Goal: Information Seeking & Learning: Learn about a topic

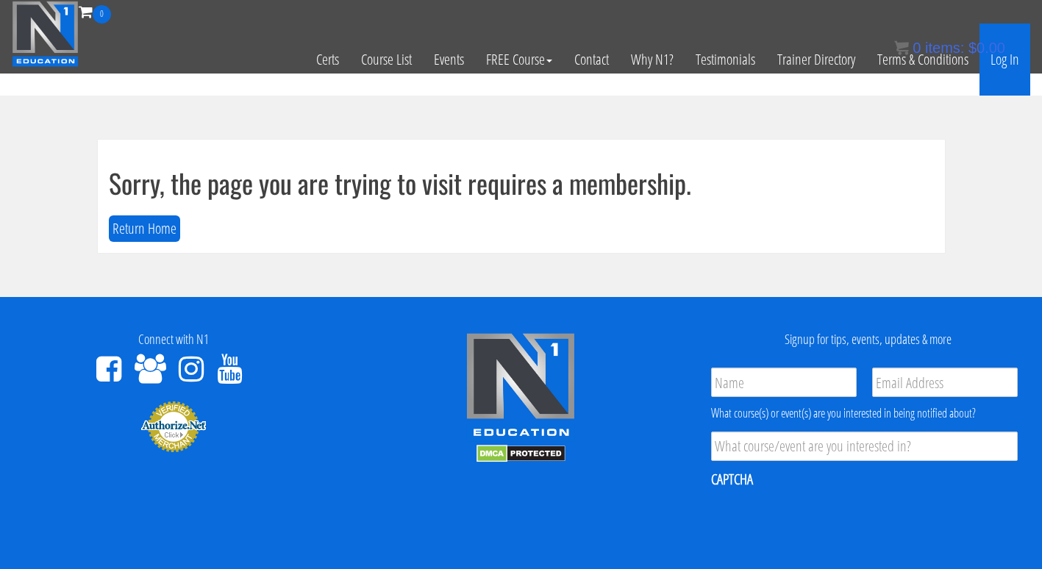
click at [1021, 52] on link "Log In" at bounding box center [1005, 60] width 51 height 72
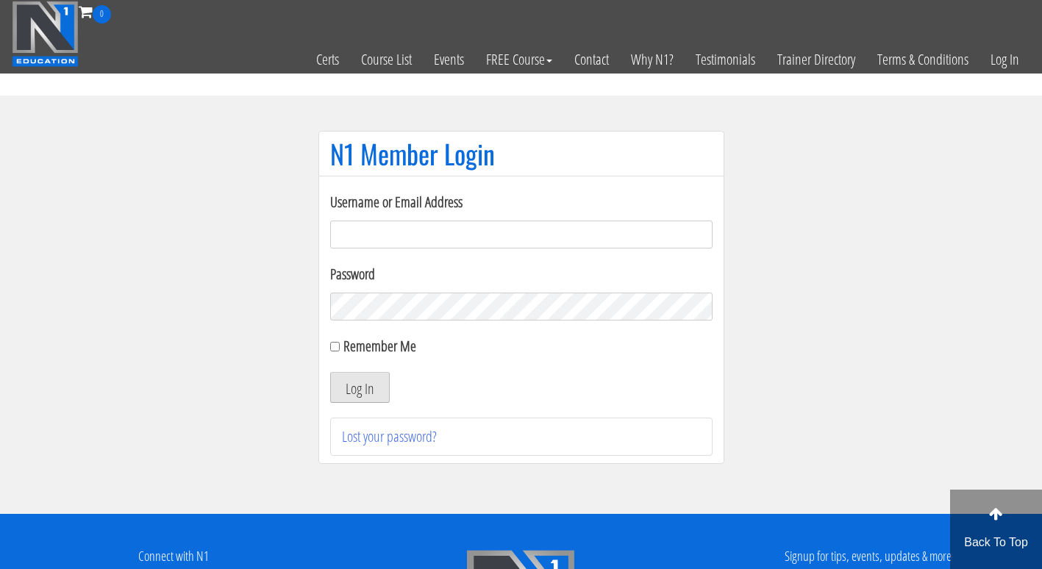
type input "peterbuck134@gmail.com"
click at [361, 391] on button "Log In" at bounding box center [360, 387] width 60 height 31
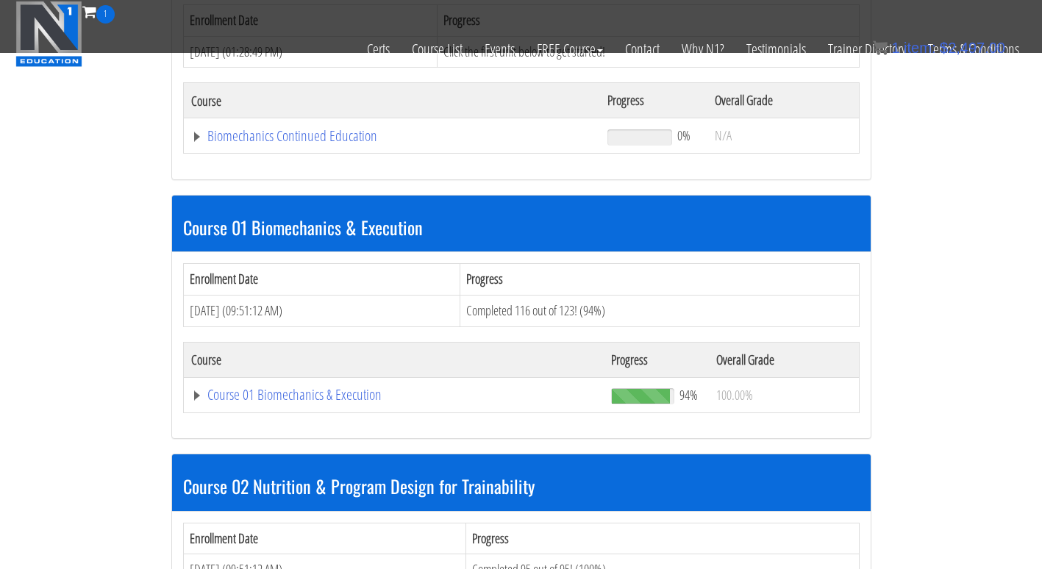
scroll to position [288, 0]
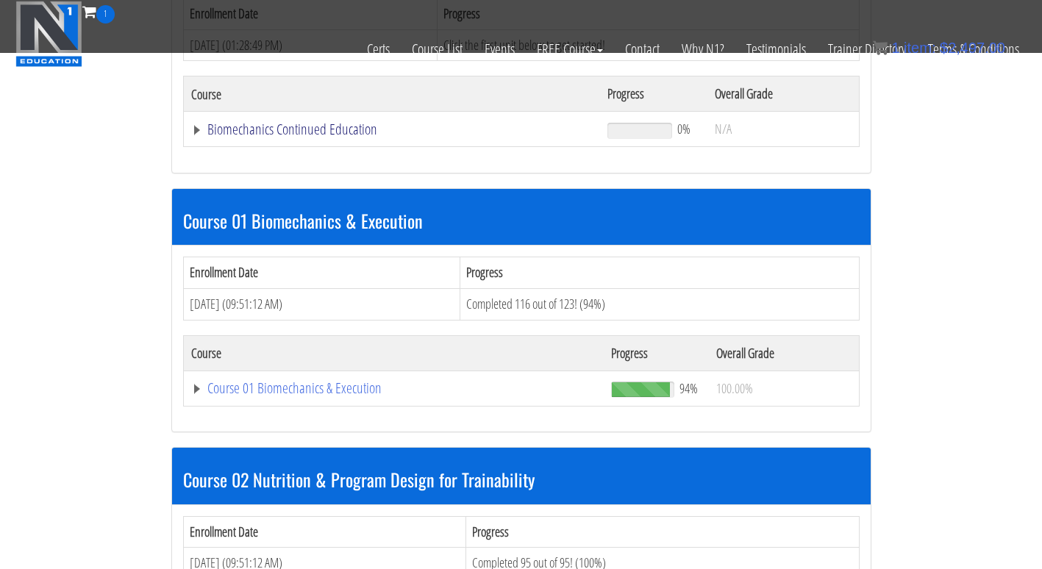
click at [313, 129] on link "Biomechanics Continued Education" at bounding box center [392, 129] width 402 height 15
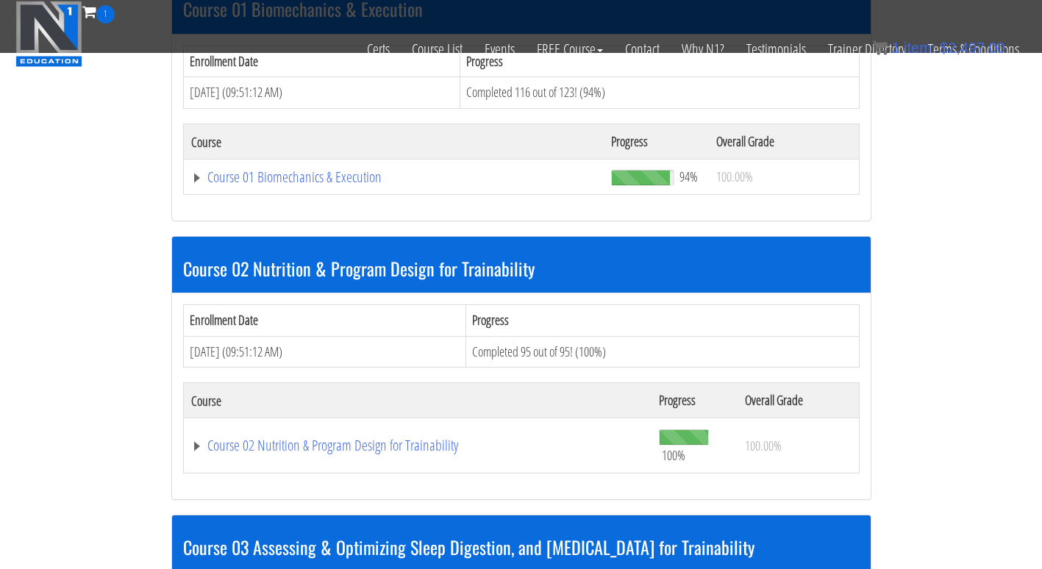
scroll to position [575, 0]
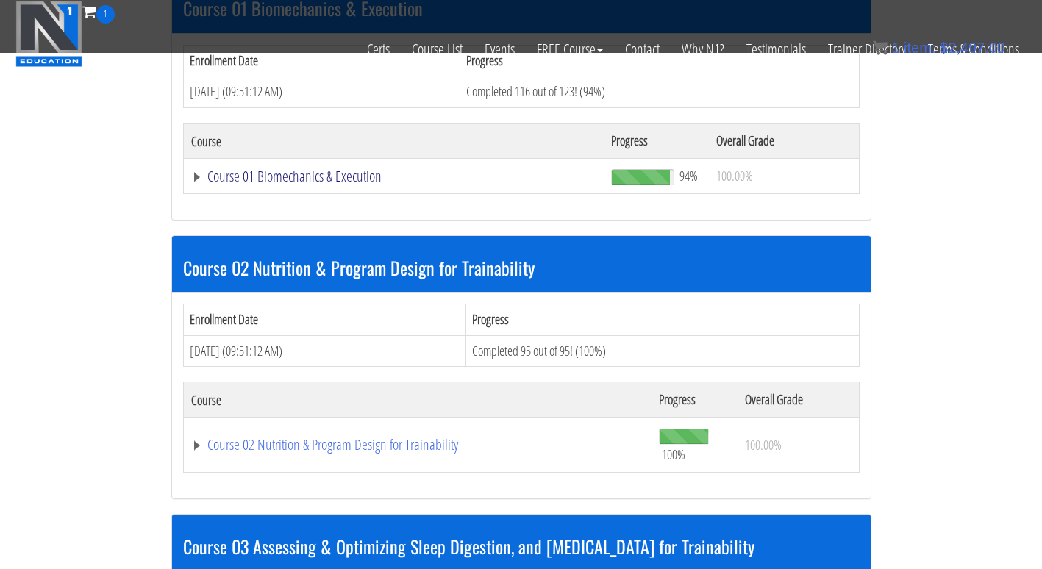
click at [320, 171] on link "Course 01 Biomechanics & Execution" at bounding box center [394, 176] width 406 height 15
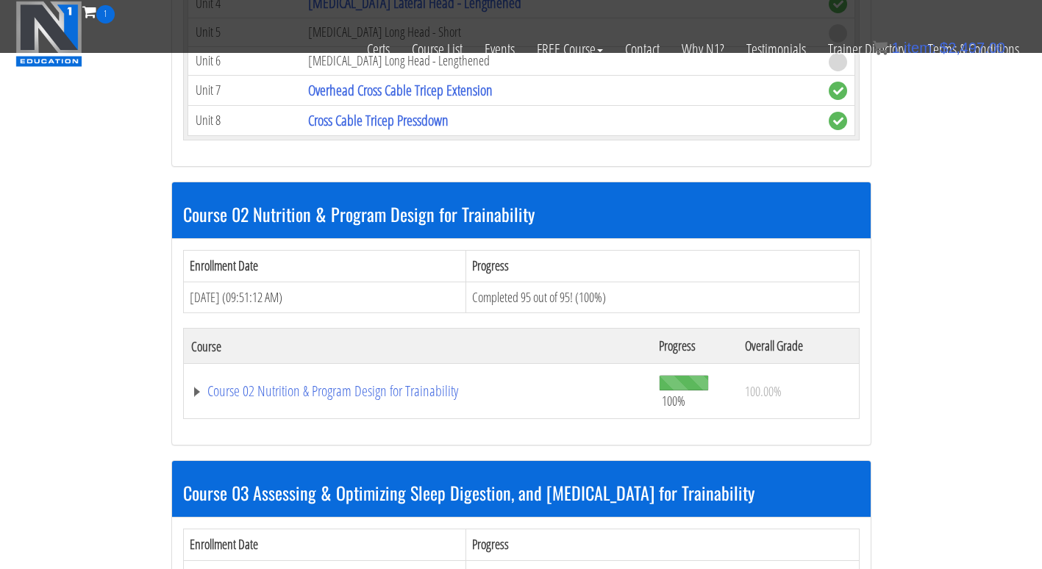
scroll to position [5010, 0]
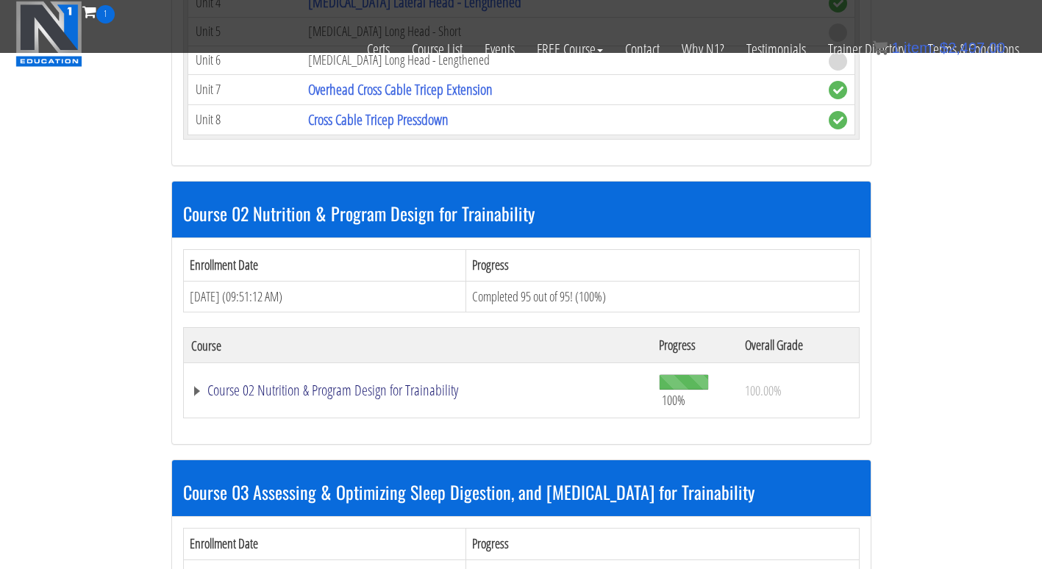
click at [395, 394] on link "Course 02 Nutrition & Program Design for Trainability" at bounding box center [418, 390] width 454 height 15
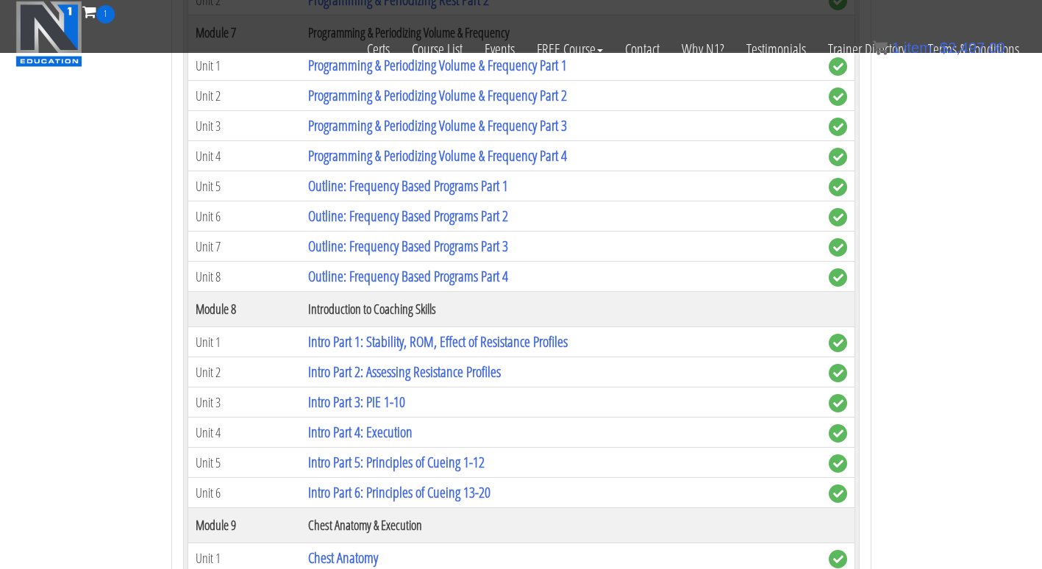
scroll to position [2180, 0]
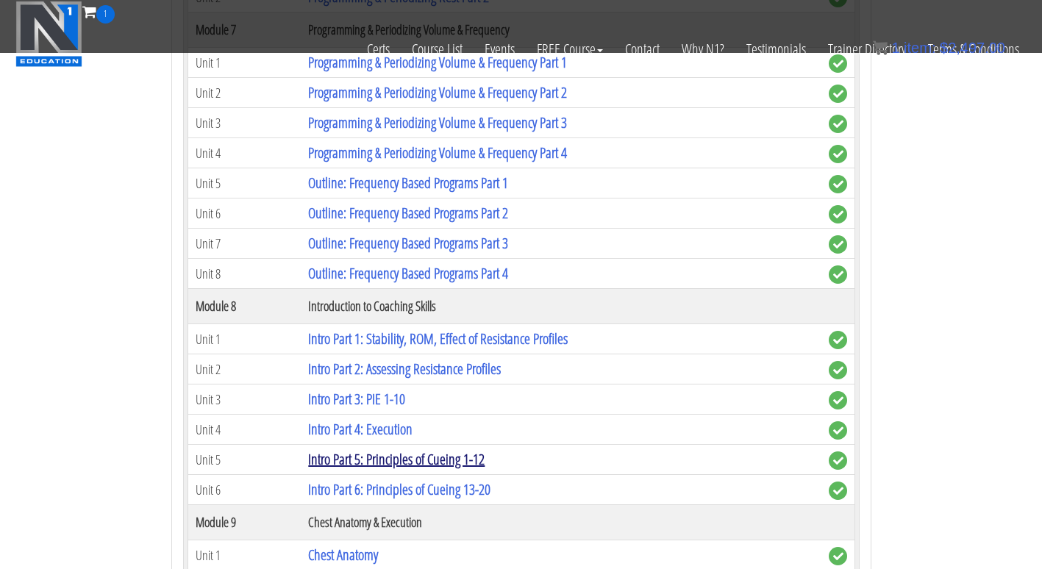
click at [411, 455] on link "Intro Part 5: Principles of Cueing 1-12" at bounding box center [396, 460] width 177 height 20
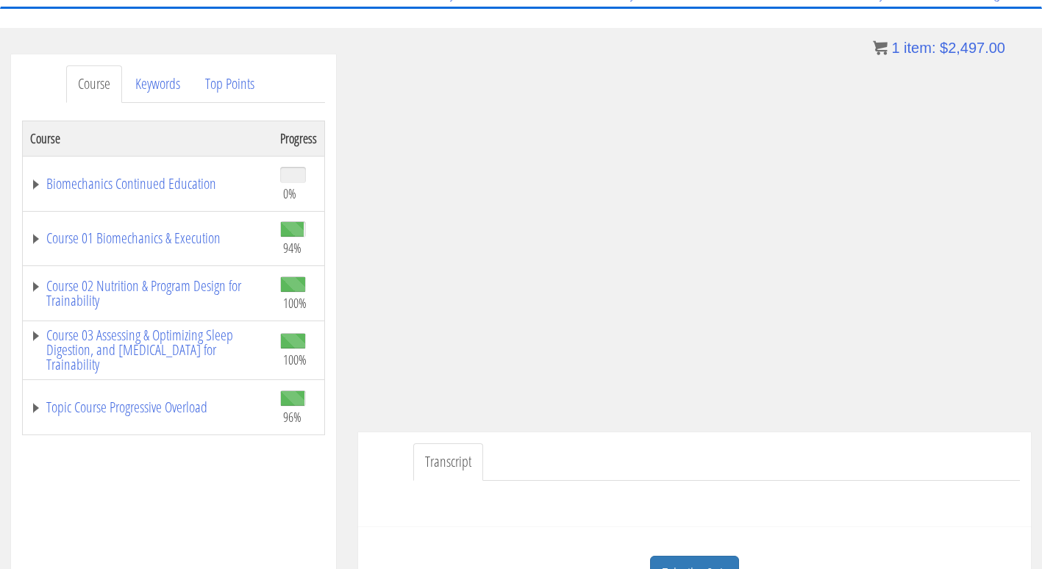
scroll to position [138, 0]
